Goal: Task Accomplishment & Management: Complete application form

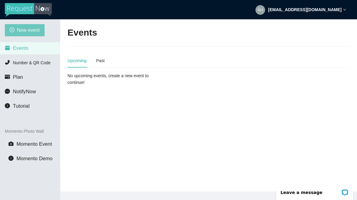
click at [28, 30] on span "New event" at bounding box center [28, 30] width 23 height 8
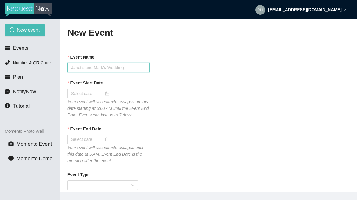
click at [85, 68] on input "Event Name" at bounding box center [108, 68] width 82 height 10
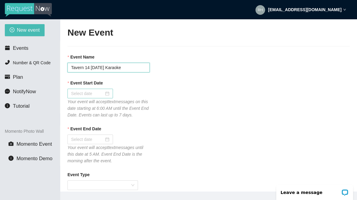
type input "Tavern 14 [DATE] Karaoke"
click at [84, 94] on input "Event Start Date" at bounding box center [87, 93] width 33 height 7
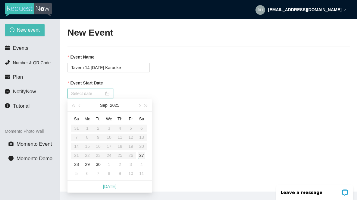
type input "[DATE]"
click at [144, 156] on div "27" at bounding box center [141, 154] width 7 height 7
type input "[DATE]"
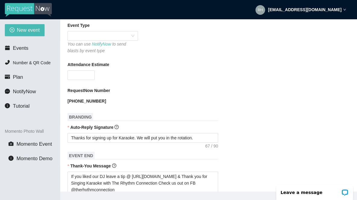
scroll to position [154, 0]
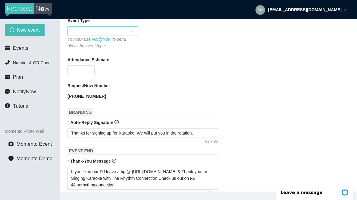
click at [85, 36] on span at bounding box center [102, 30] width 63 height 9
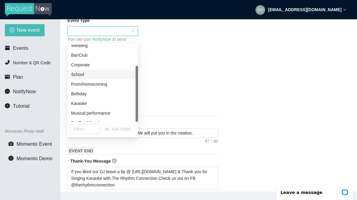
scroll to position [29, 0]
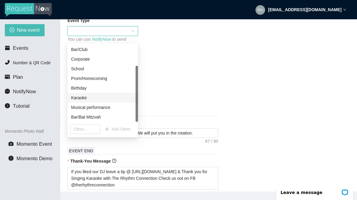
click at [82, 99] on div "Karaoke" at bounding box center [102, 97] width 63 height 7
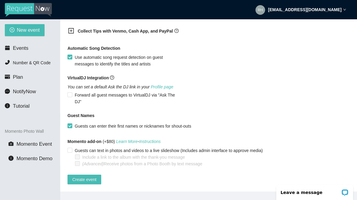
scroll to position [415, 0]
click at [71, 31] on icon "plus-square" at bounding box center [71, 31] width 6 height 6
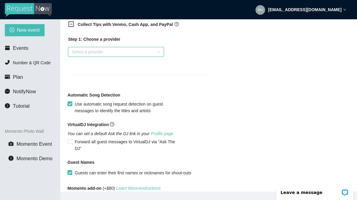
click at [88, 56] on input "search" at bounding box center [114, 51] width 84 height 9
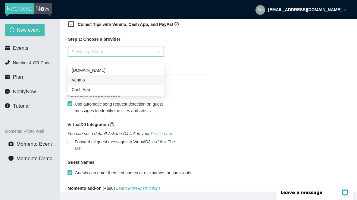
click at [82, 80] on div "Venmo" at bounding box center [116, 79] width 88 height 7
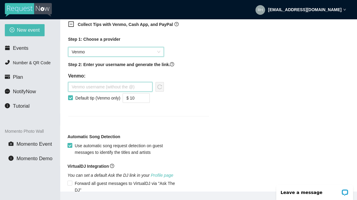
click at [86, 91] on input "text" at bounding box center [110, 87] width 84 height 10
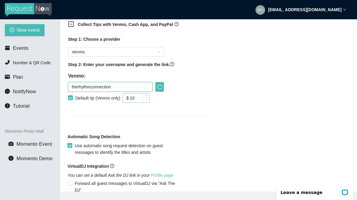
type input "therhythmconnection"
click at [148, 101] on span "down" at bounding box center [146, 100] width 4 height 4
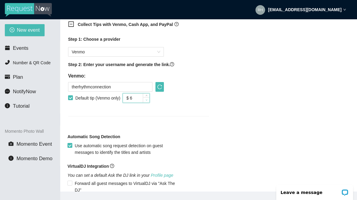
type input "$ 5"
click at [148, 101] on span "down" at bounding box center [146, 100] width 4 height 4
click at [161, 91] on button "button" at bounding box center [159, 87] width 8 height 10
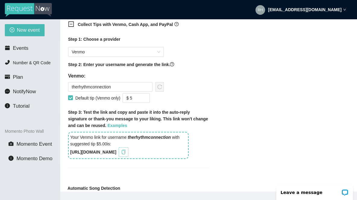
click at [126, 154] on icon "copy" at bounding box center [123, 151] width 5 height 5
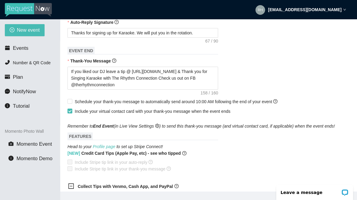
scroll to position [271, 0]
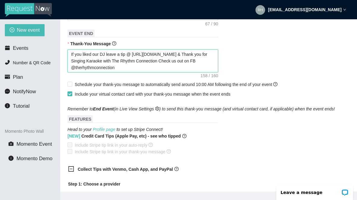
drag, startPoint x: 182, startPoint y: 60, endPoint x: 134, endPoint y: 62, distance: 48.2
click at [134, 62] on textarea "If you liked our DJ leave a tip @ [URL][DOMAIN_NAME] & Thank you for Singing Ka…" at bounding box center [142, 60] width 150 height 23
paste textarea "bZ8YY"
type textarea "If you liked our DJ leave a tip @ [URL][DOMAIN_NAME] & Thank you for Singing Ka…"
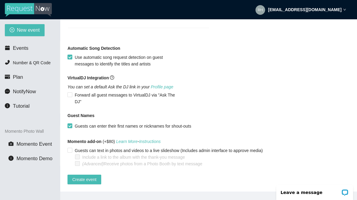
scroll to position [566, 0]
click at [81, 176] on span "Create event" at bounding box center [84, 179] width 24 height 7
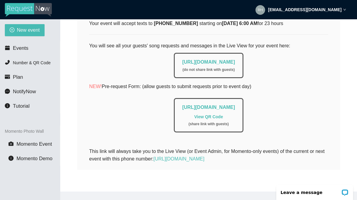
scroll to position [121, 0]
click at [22, 50] on span "Events" at bounding box center [20, 48] width 15 height 6
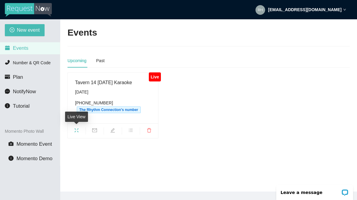
click at [77, 130] on icon "fullscreen" at bounding box center [76, 130] width 5 height 5
